Goal: Transaction & Acquisition: Purchase product/service

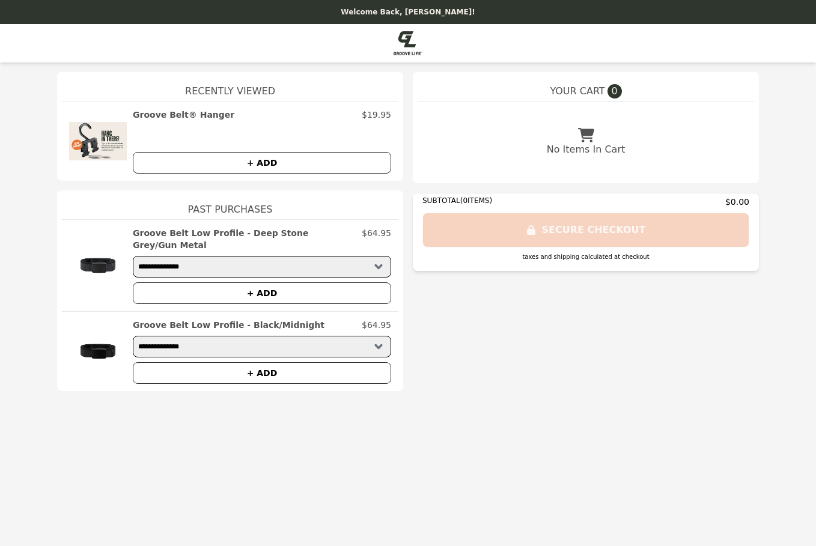
click at [251, 166] on button "+ ADD" at bounding box center [262, 163] width 258 height 22
click at [256, 163] on button "OOPS! FAILURE" at bounding box center [262, 163] width 258 height 22
click at [399, 37] on img at bounding box center [407, 43] width 29 height 24
